Goal: Navigation & Orientation: Find specific page/section

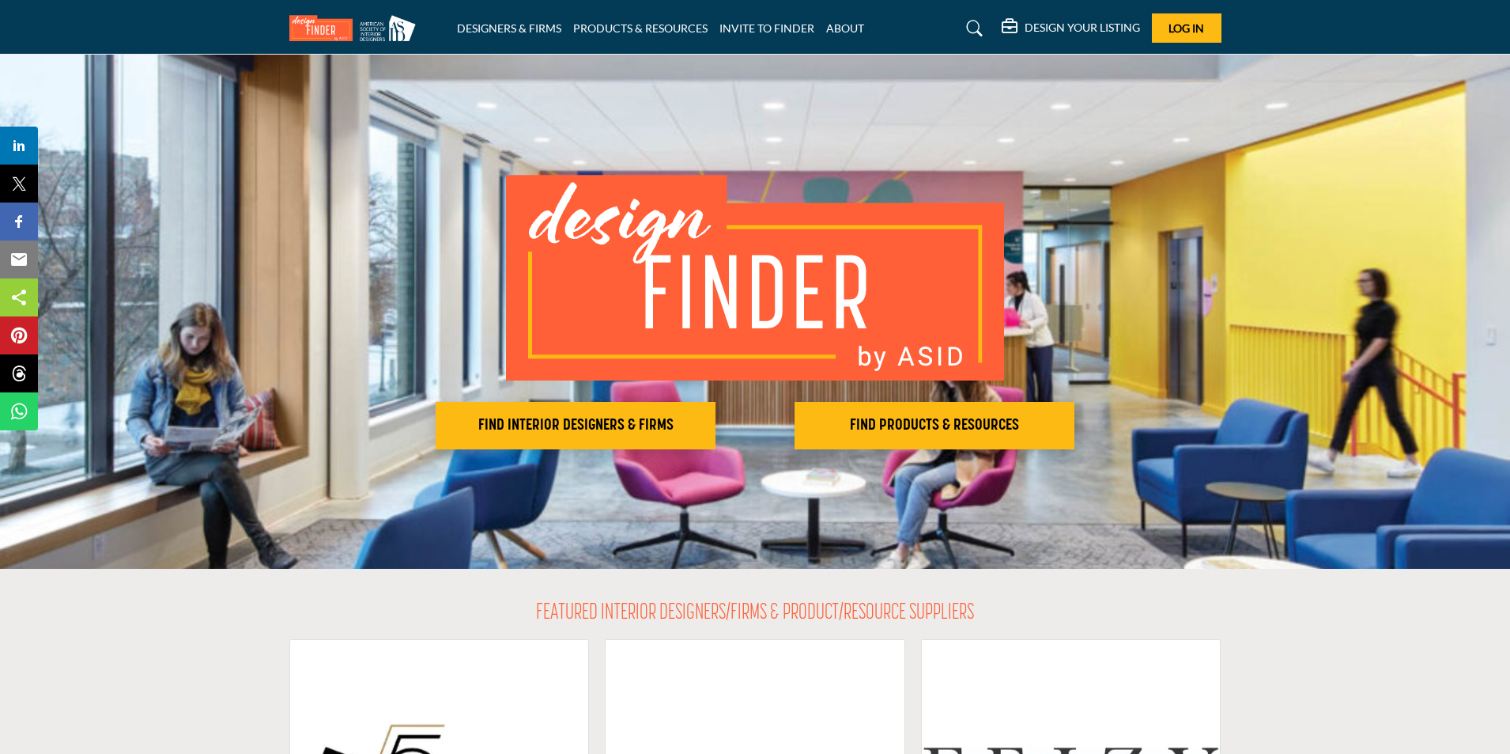
drag, startPoint x: 1455, startPoint y: 159, endPoint x: 1241, endPoint y: 120, distance: 217.8
click at [1455, 159] on div "FIND INTERIOR DESIGNERS & FIRMS FIND PRODUCTS & RESOURCES" at bounding box center [755, 312] width 1510 height 514
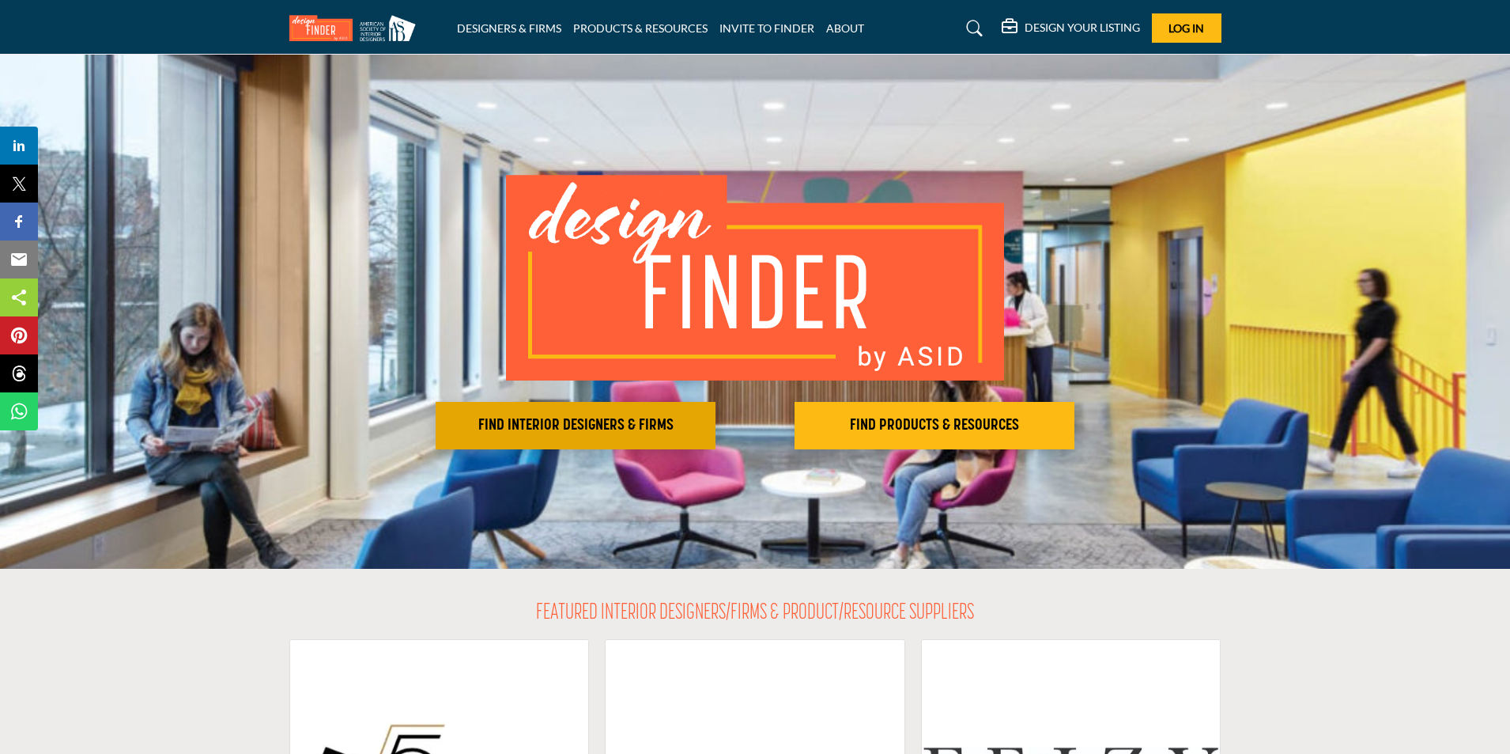
click at [562, 433] on h2 "FIND INTERIOR DESIGNERS & FIRMS" at bounding box center [575, 425] width 270 height 19
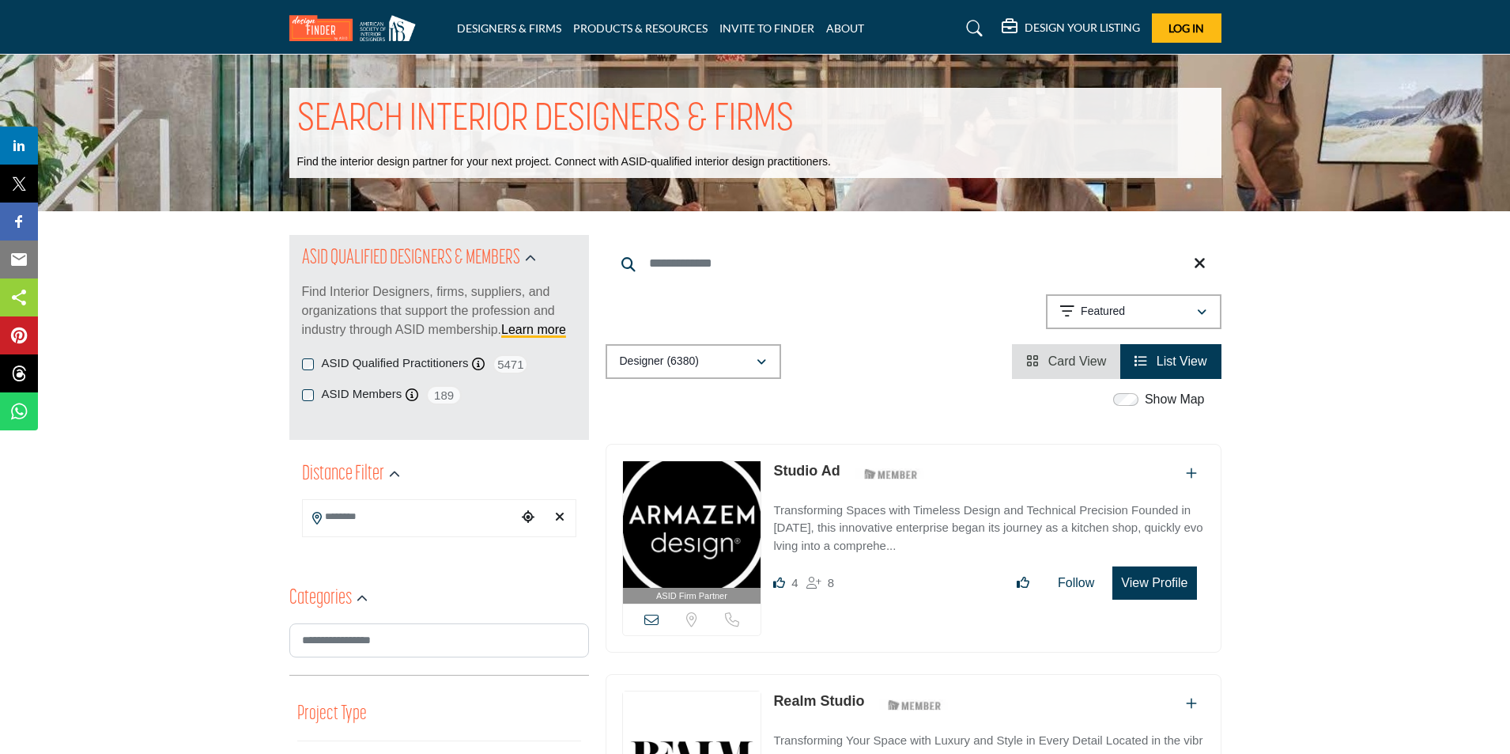
click at [1065, 361] on span "Card View" at bounding box center [1078, 360] width 59 height 13
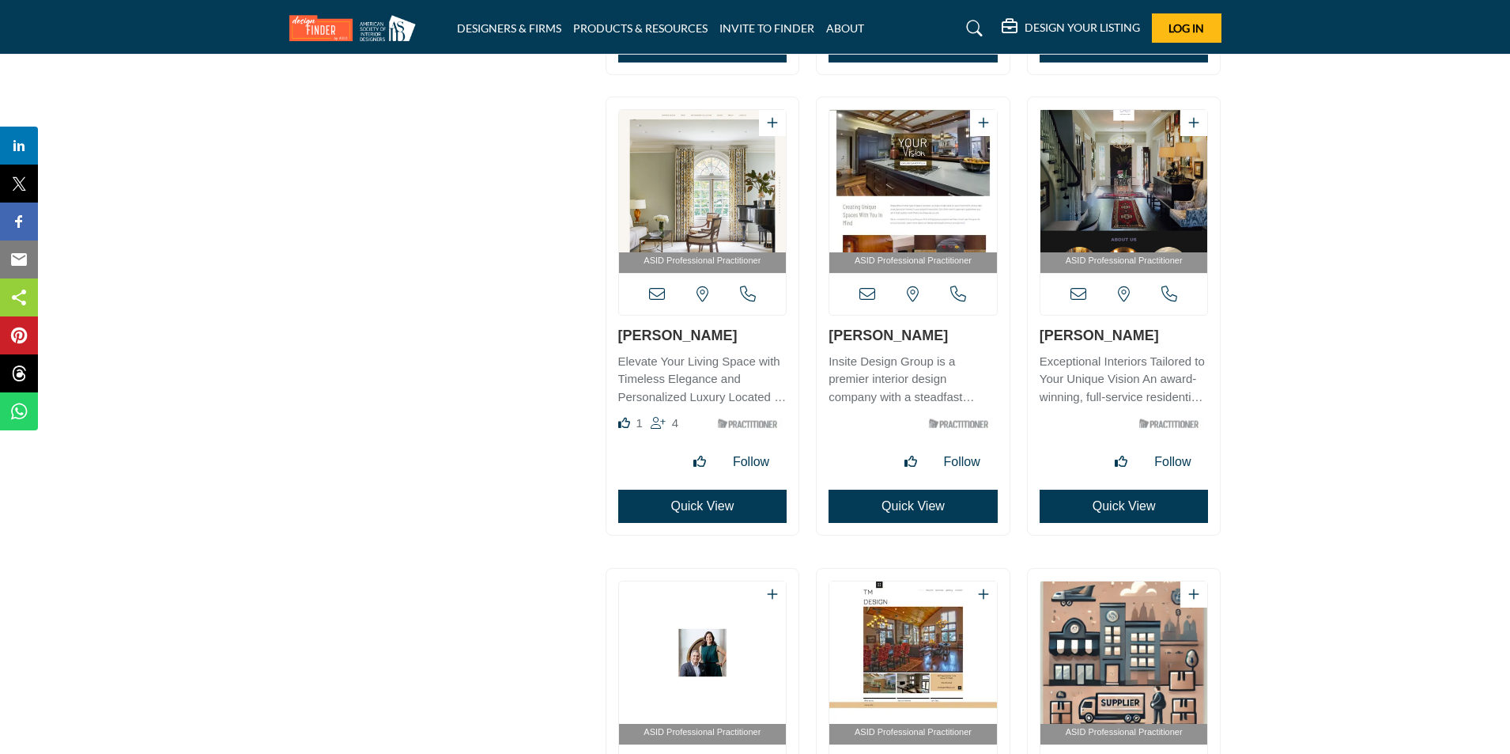
scroll to position [3163, 0]
